Goal: Task Accomplishment & Management: Use online tool/utility

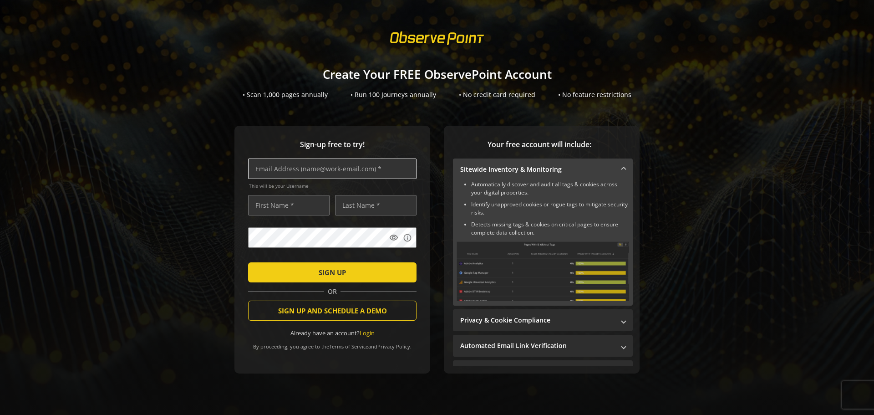
click at [345, 170] on input "text" at bounding box center [332, 168] width 168 height 20
click at [370, 329] on link "Login" at bounding box center [367, 333] width 15 height 8
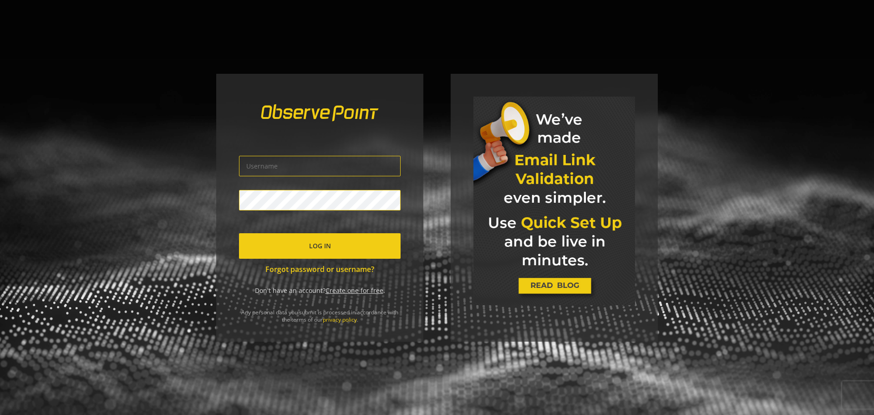
click at [336, 166] on input "text" at bounding box center [320, 166] width 162 height 20
paste input "Devrun"
type input "Devrun"
click at [306, 244] on span "submit" at bounding box center [320, 246] width 162 height 22
click at [343, 164] on input "Devrun" at bounding box center [320, 166] width 162 height 20
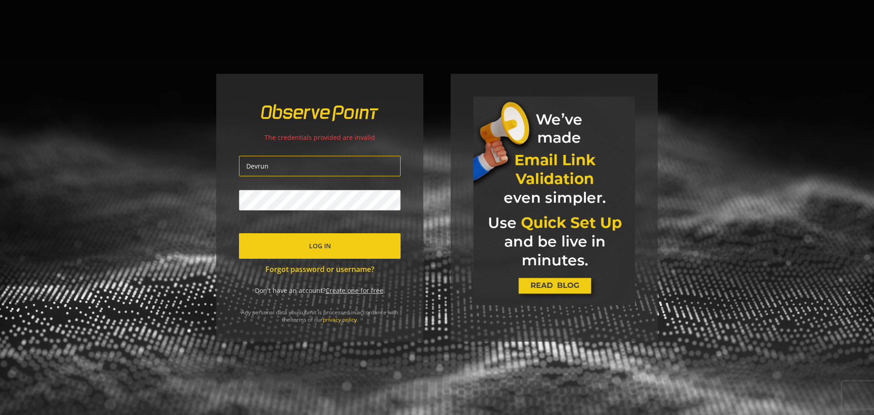
click at [403, 153] on div "The credentials provided are invalid Devrun Log In Forgot password or username?…" at bounding box center [319, 208] width 207 height 268
click at [341, 269] on link "Forgot password or username?" at bounding box center [320, 269] width 162 height 10
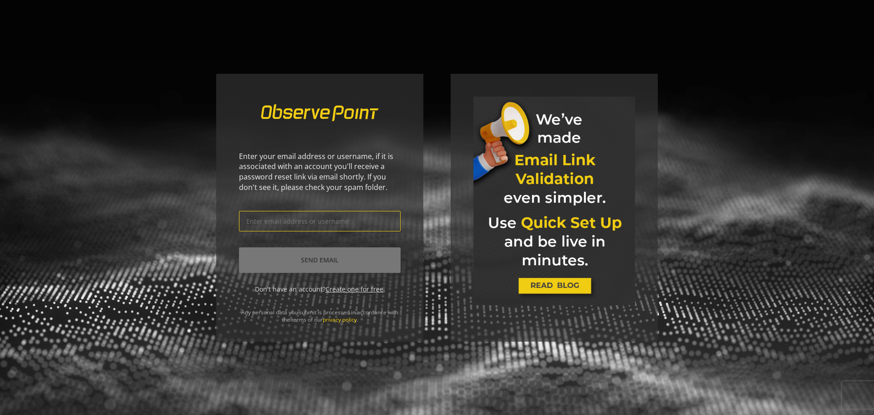
click at [340, 221] on input "text" at bounding box center [320, 221] width 162 height 20
paste input "4LI1UMxm0B"
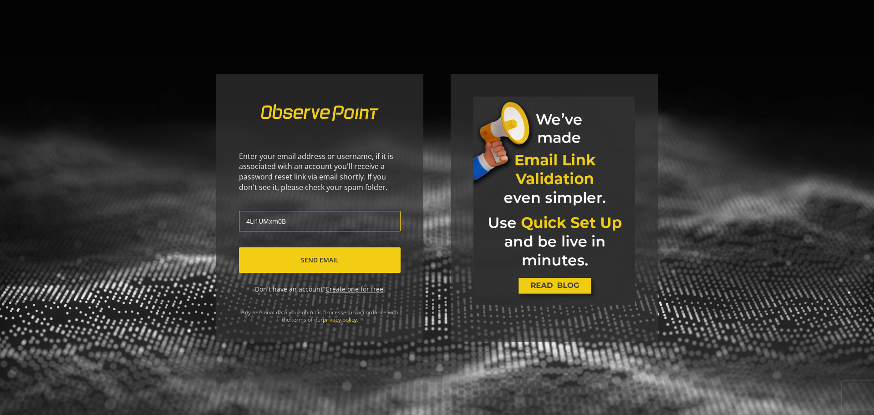
paste input "Devrun"
type input "Devrun"
click at [336, 265] on span "Send Email" at bounding box center [320, 260] width 38 height 16
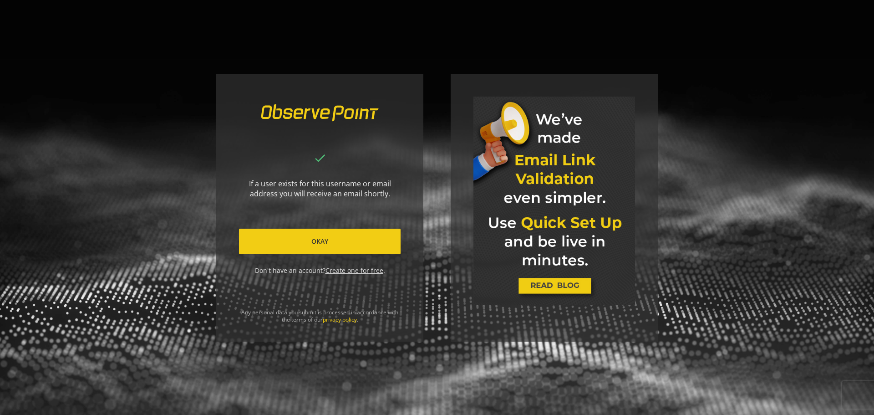
click at [356, 243] on span at bounding box center [320, 241] width 162 height 22
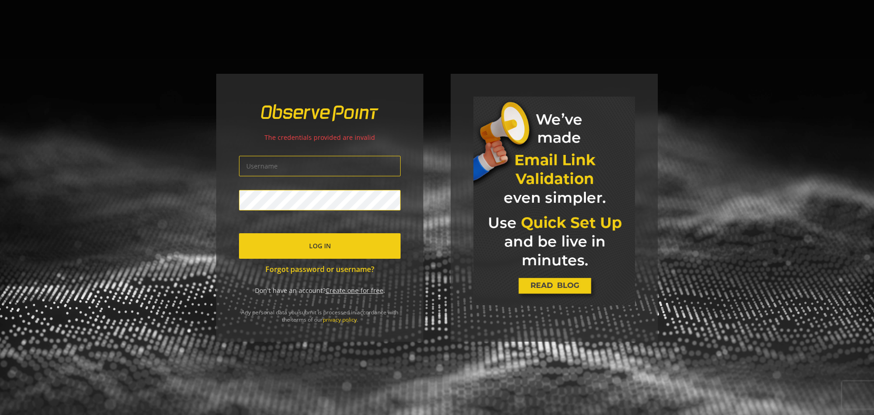
click at [358, 287] on link "Create one for free" at bounding box center [355, 290] width 58 height 9
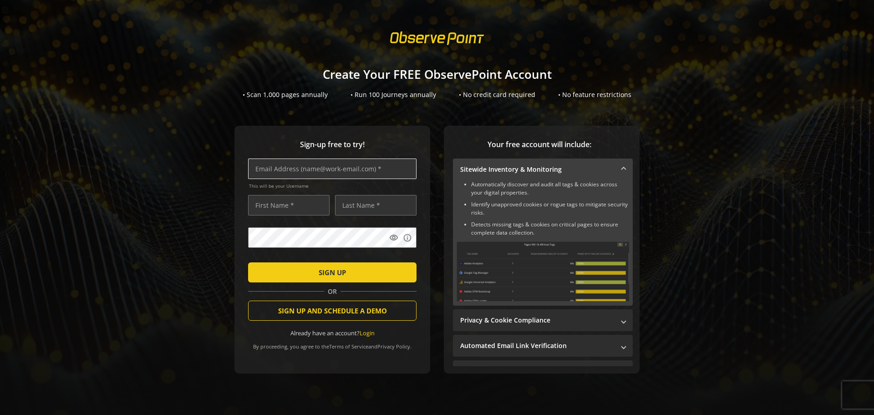
click at [337, 173] on input "text" at bounding box center [332, 168] width 168 height 20
click at [321, 171] on input "text" at bounding box center [332, 168] width 168 height 20
paste input "[PERSON_NAME][EMAIL_ADDRESS][DOMAIN_NAME]"
type input "[PERSON_NAME][EMAIL_ADDRESS][DOMAIN_NAME]"
click at [308, 205] on input "text" at bounding box center [288, 205] width 81 height 20
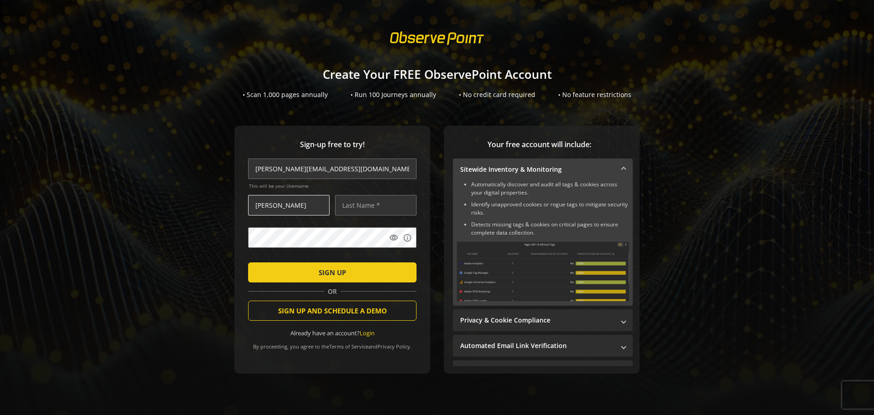
type input "[PERSON_NAME]"
type input "G"
click at [357, 275] on span "submit" at bounding box center [332, 272] width 168 height 22
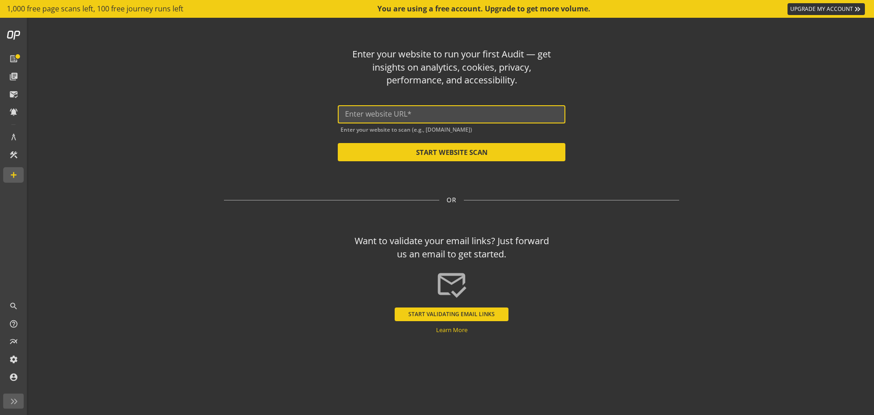
click at [406, 117] on input "text" at bounding box center [451, 114] width 213 height 9
paste input "[URL][DOMAIN_NAME]"
drag, startPoint x: 449, startPoint y: 115, endPoint x: 428, endPoint y: 114, distance: 21.0
click at [428, 114] on input "[URL][DOMAIN_NAME]" at bounding box center [451, 114] width 213 height 9
type input "[URL][DOMAIN_NAME]"
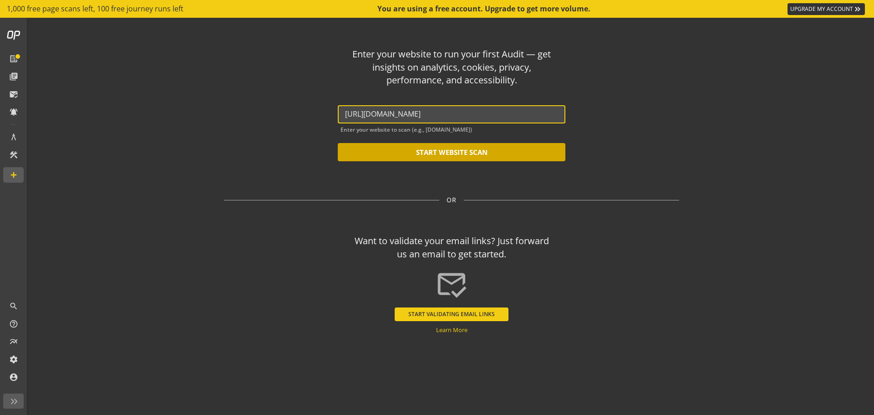
click at [508, 150] on button "START WEBSITE SCAN" at bounding box center [452, 152] width 228 height 18
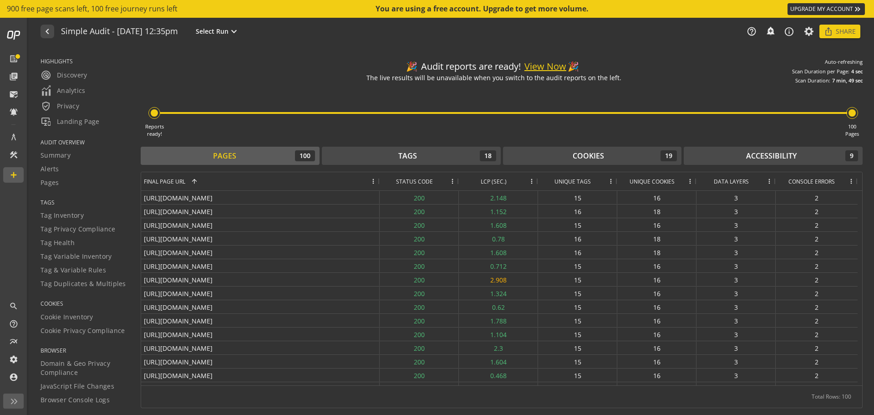
click at [474, 40] on div "navigate_before Simple Audit - [DATE] 12:35pm Select Run expand_more help_outli…" at bounding box center [451, 31] width 845 height 27
click at [550, 132] on div "Reports ready! 100 Pages" at bounding box center [502, 110] width 722 height 53
click at [538, 95] on div "Reports ready! 100 Pages" at bounding box center [502, 110] width 722 height 53
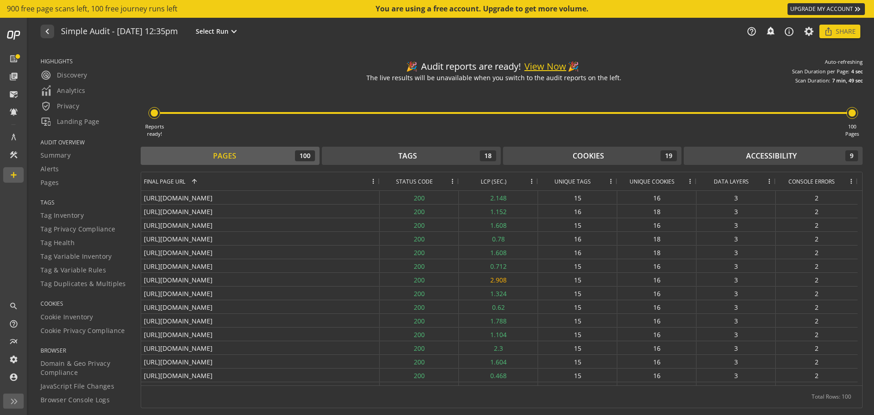
click at [646, 48] on div "🎉 Audit reports are ready! View Now 🎉 The live results will be unavailable when…" at bounding box center [507, 231] width 733 height 368
click at [547, 66] on button "View Now" at bounding box center [546, 66] width 42 height 13
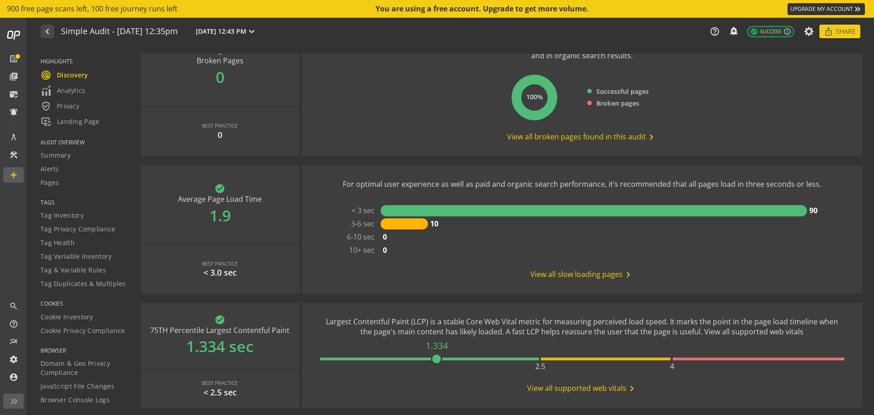
scroll to position [182, 0]
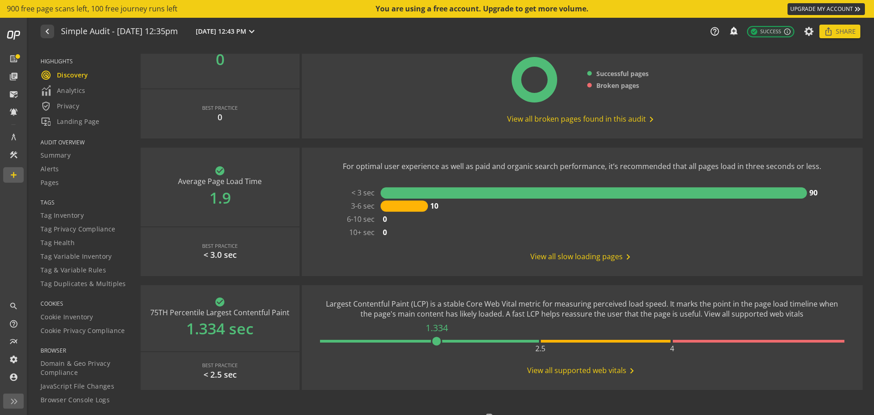
click at [388, 205] on rect at bounding box center [404, 205] width 47 height 11
click at [437, 102] on div "Broken pages create poor user experiences and lower onsite conversions rates. S…" at bounding box center [582, 73] width 525 height 102
click at [63, 211] on span "Tag Inventory" at bounding box center [62, 215] width 43 height 9
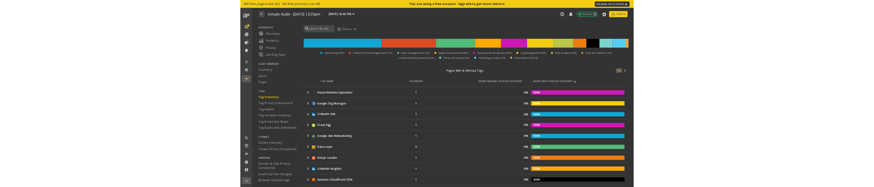
scroll to position [46, 0]
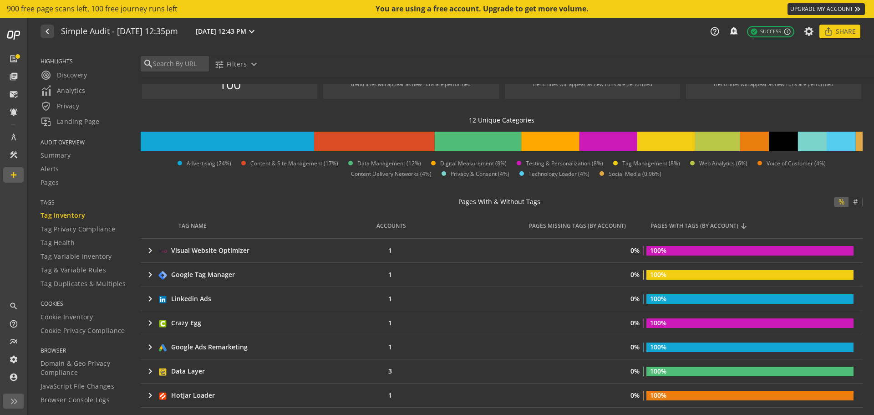
click at [572, 206] on div "% # Pages With & Without Tags" at bounding box center [502, 201] width 722 height 23
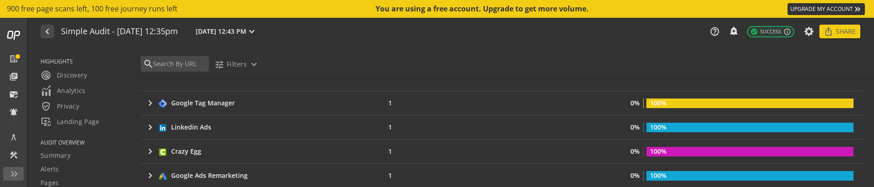
scroll to position [228, 0]
